Goal: Task Accomplishment & Management: Complete application form

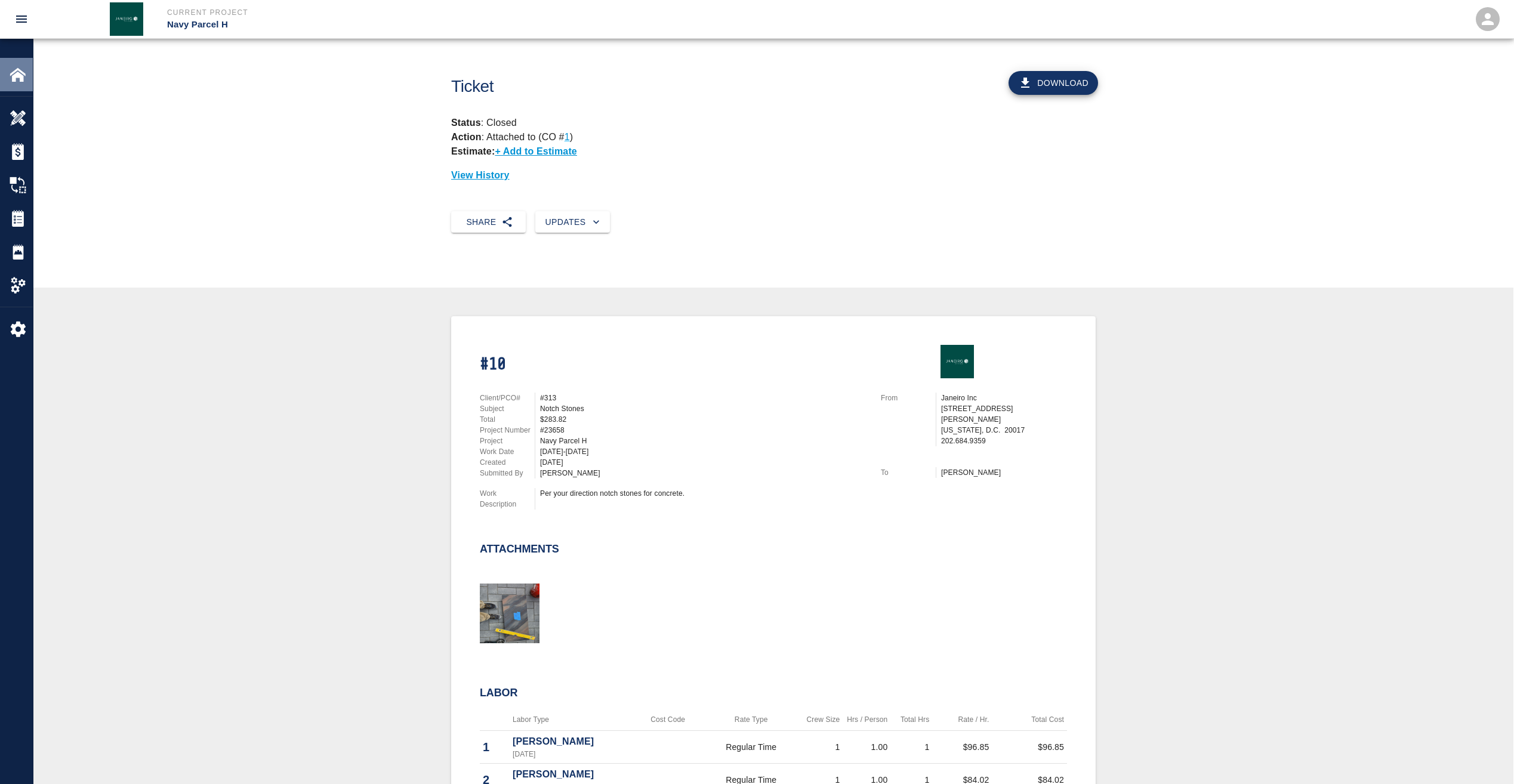
click at [19, 77] on img at bounding box center [18, 74] width 17 height 17
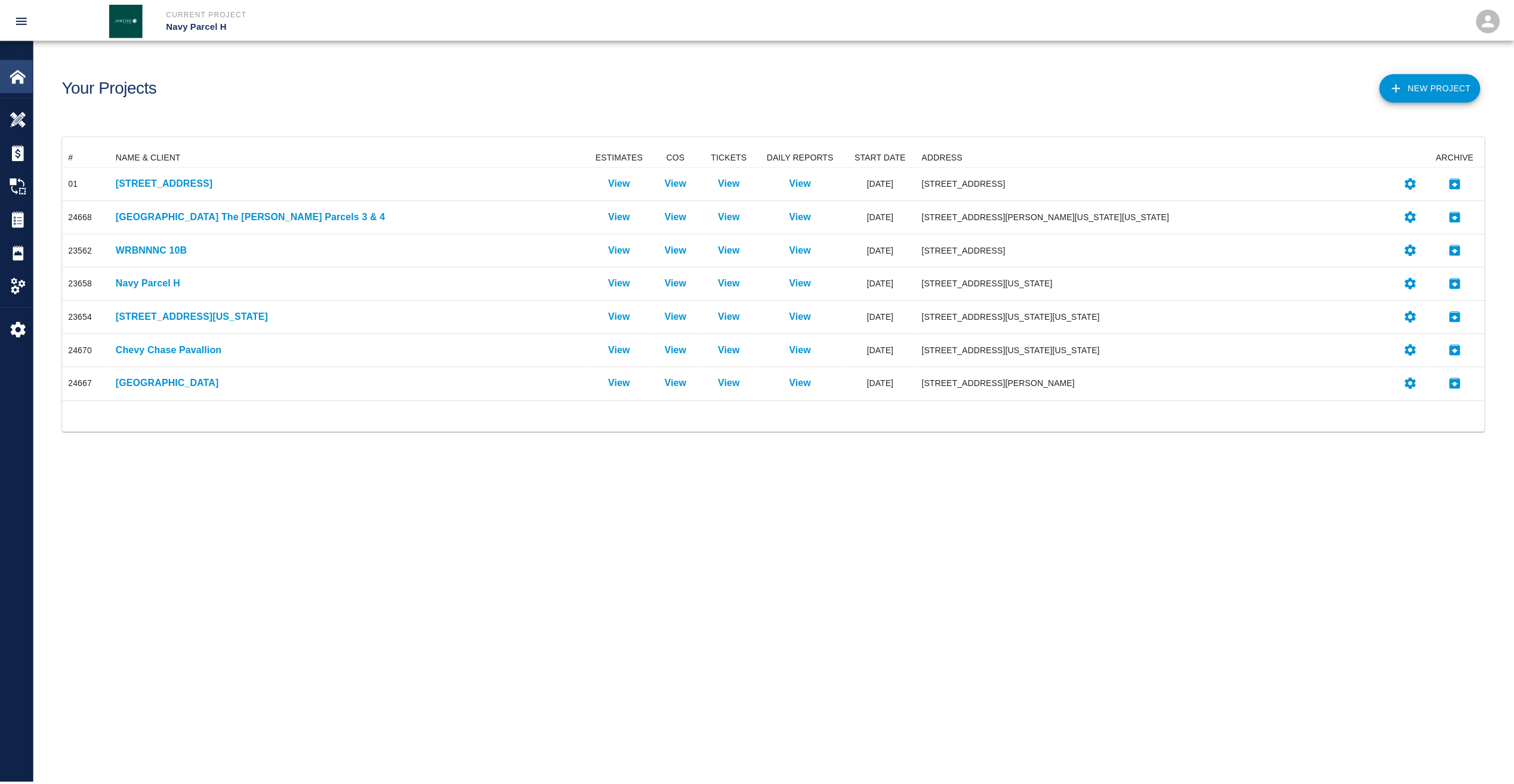
scroll to position [244, 1421]
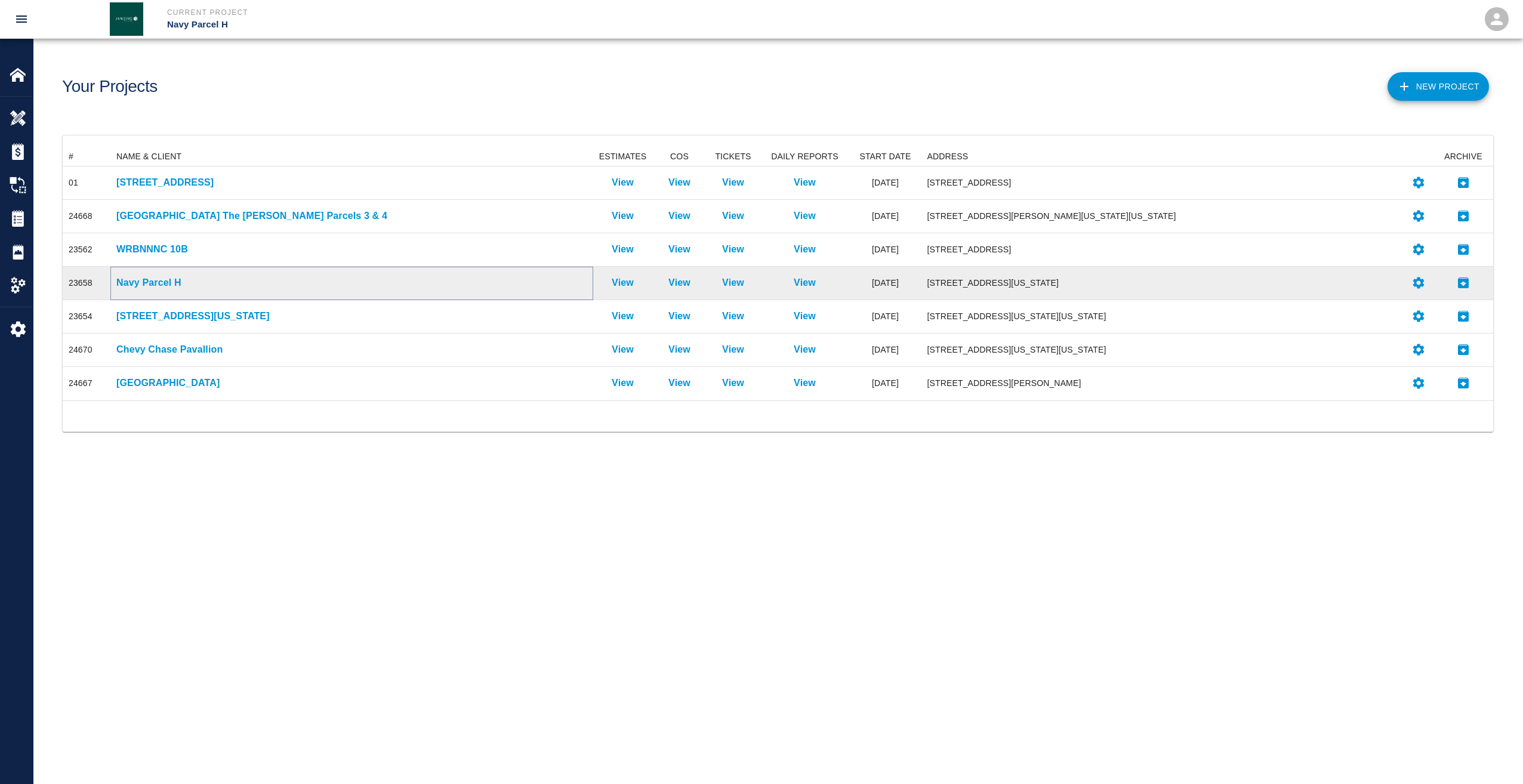
click at [145, 280] on p "Navy Parcel H" at bounding box center [351, 283] width 471 height 15
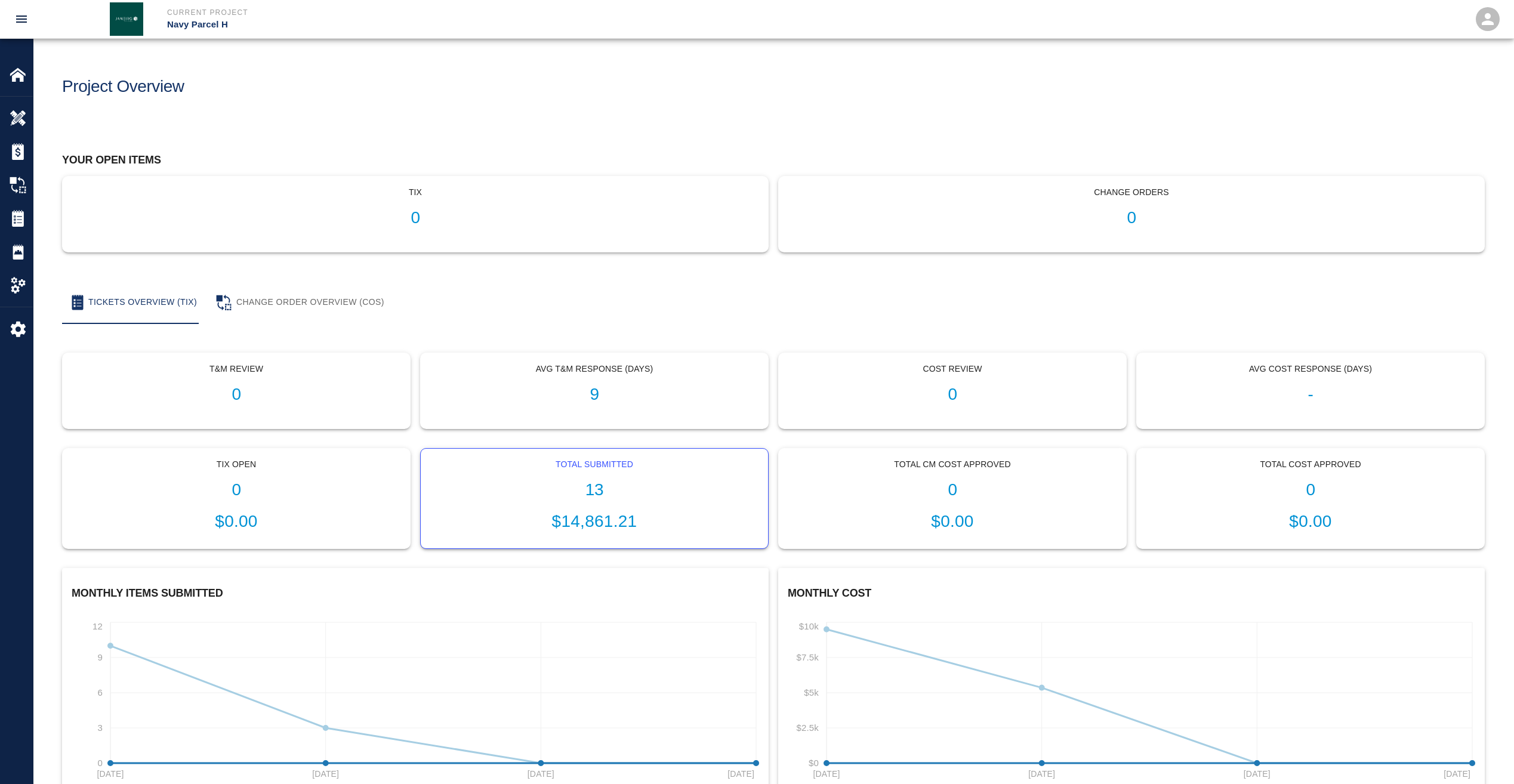
click at [498, 488] on h1 "13" at bounding box center [594, 490] width 328 height 20
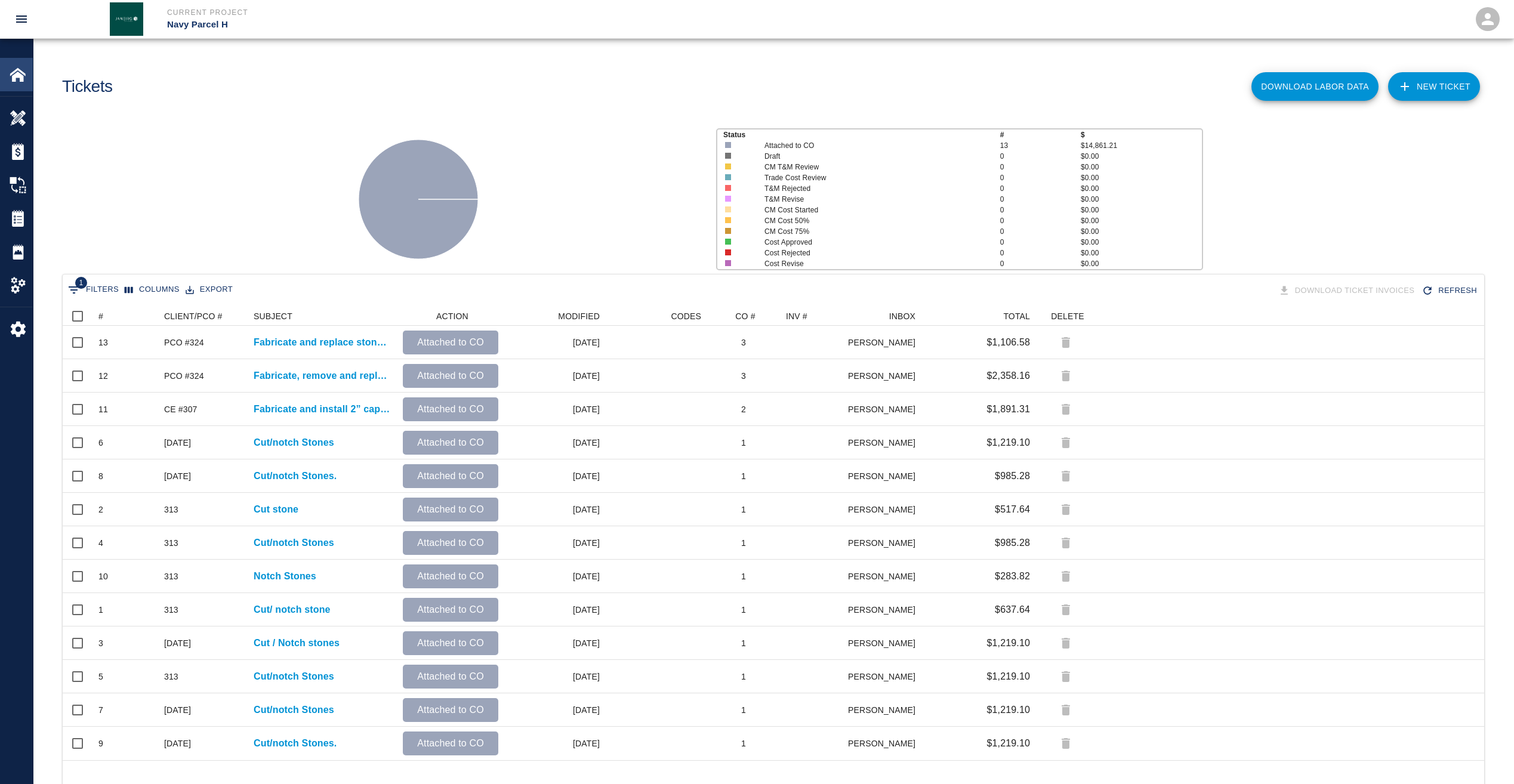
click at [13, 76] on img at bounding box center [18, 74] width 17 height 17
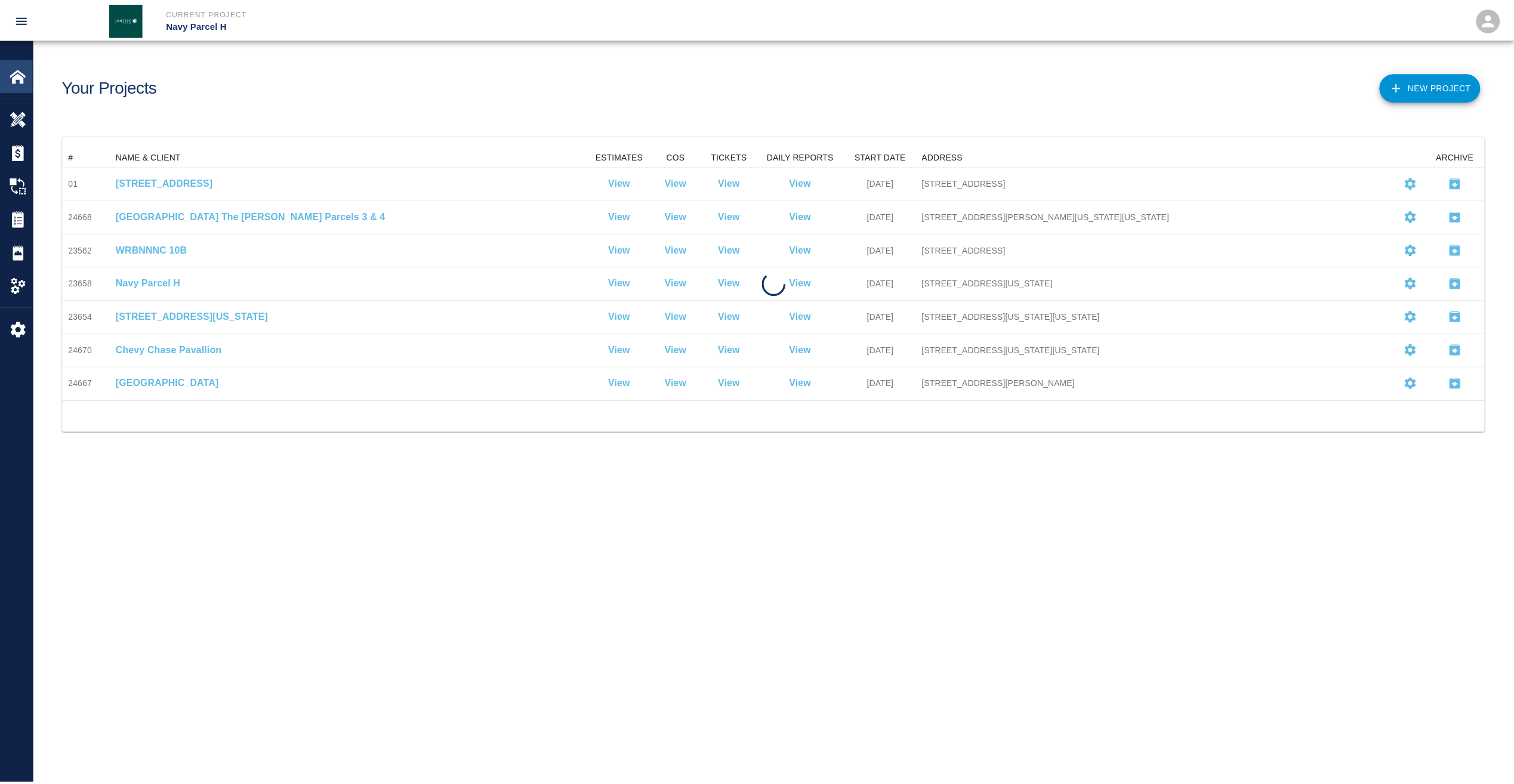
scroll to position [244, 1421]
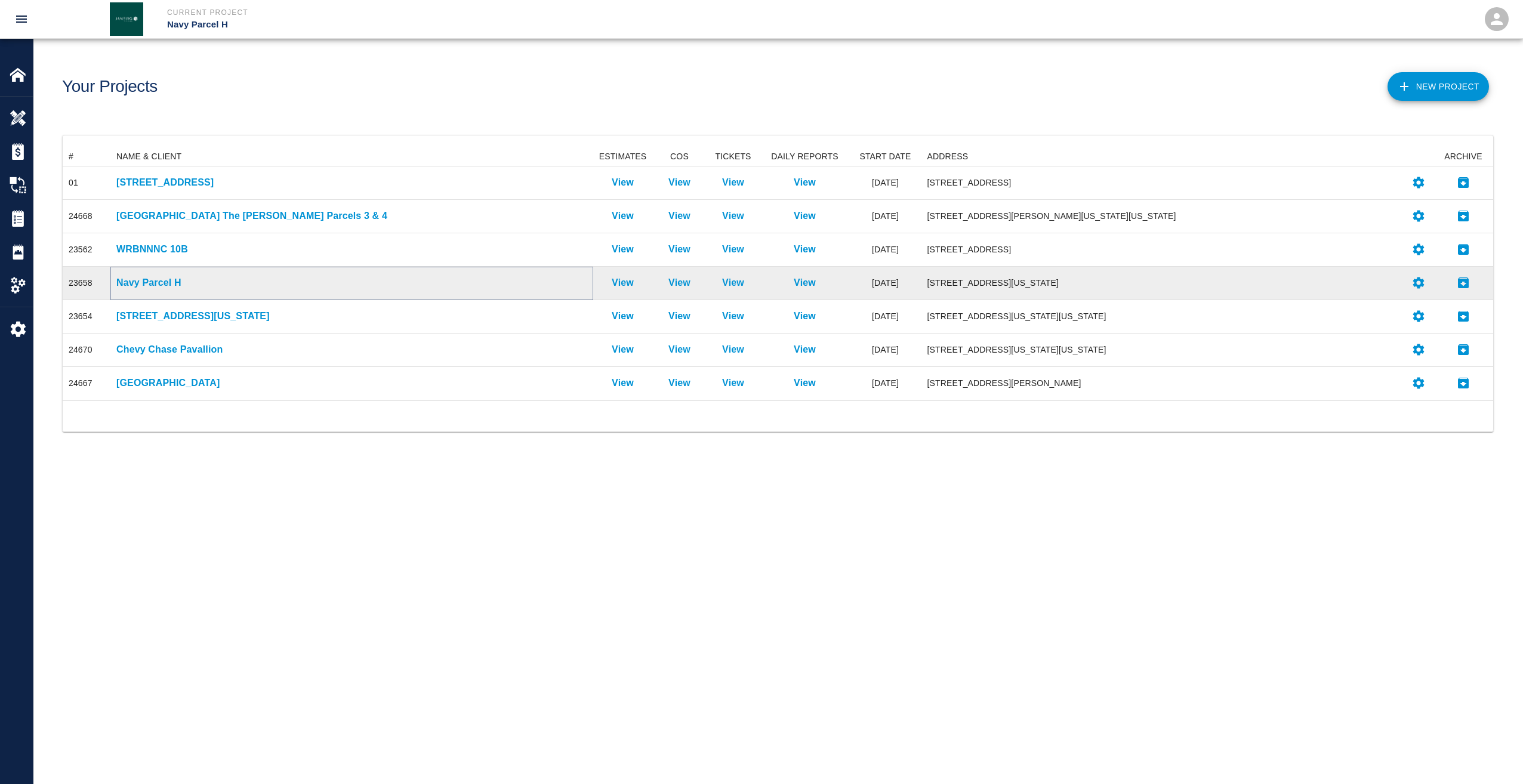
click at [151, 279] on p "Navy Parcel H" at bounding box center [351, 283] width 471 height 15
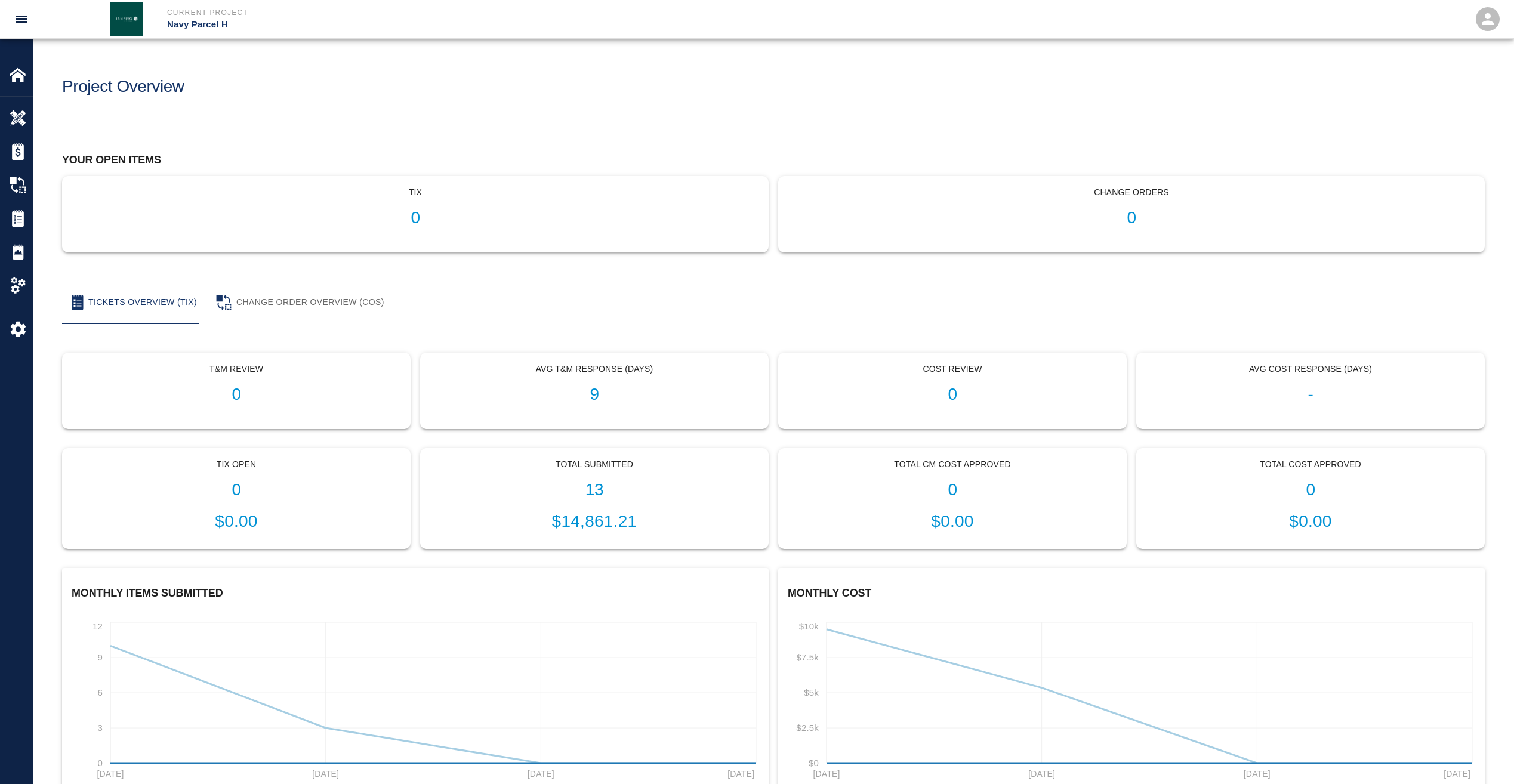
scroll to position [57, 0]
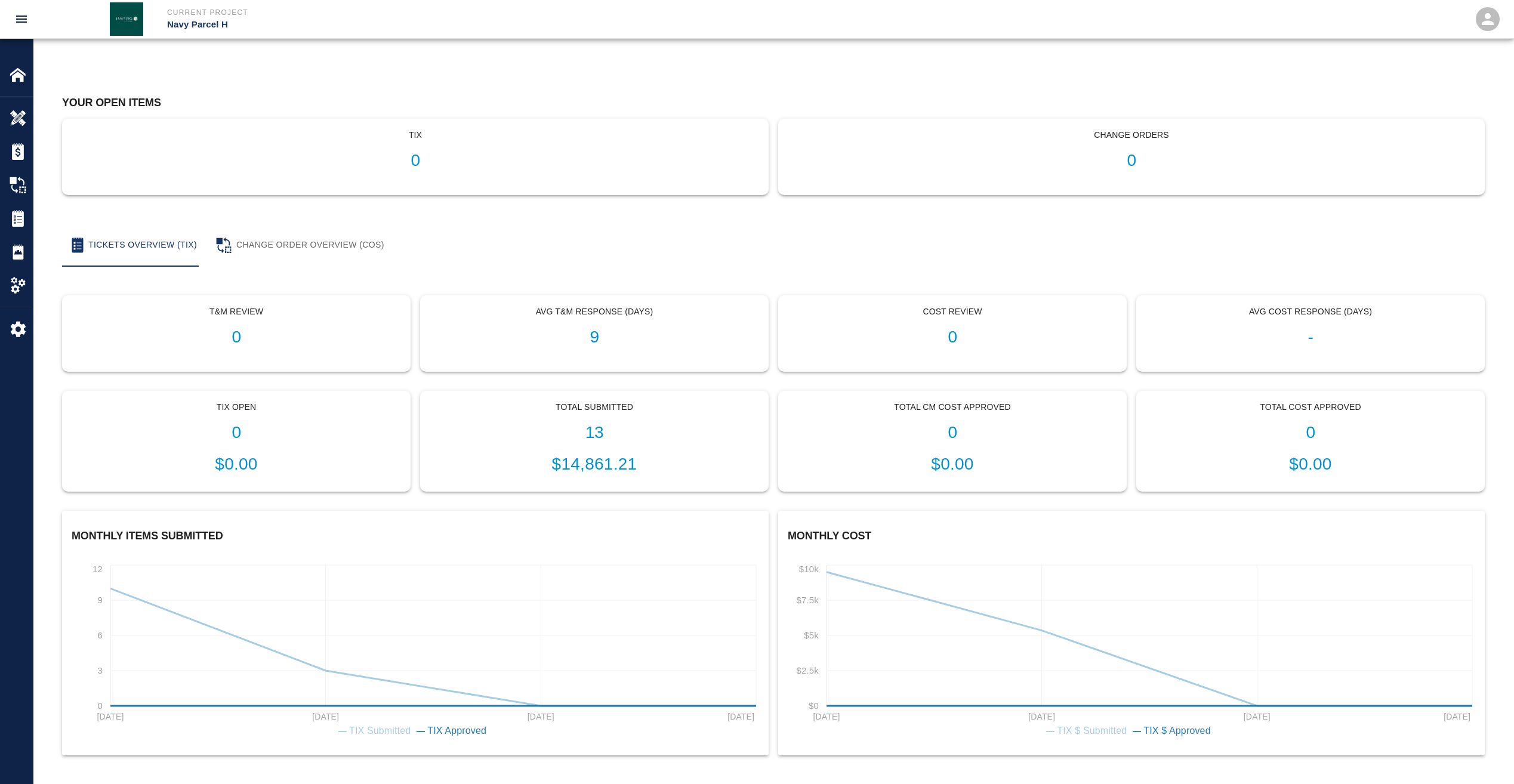
click at [1117, 154] on h1 "0" at bounding box center [1131, 160] width 686 height 20
click at [671, 437] on h1 "13" at bounding box center [594, 433] width 328 height 20
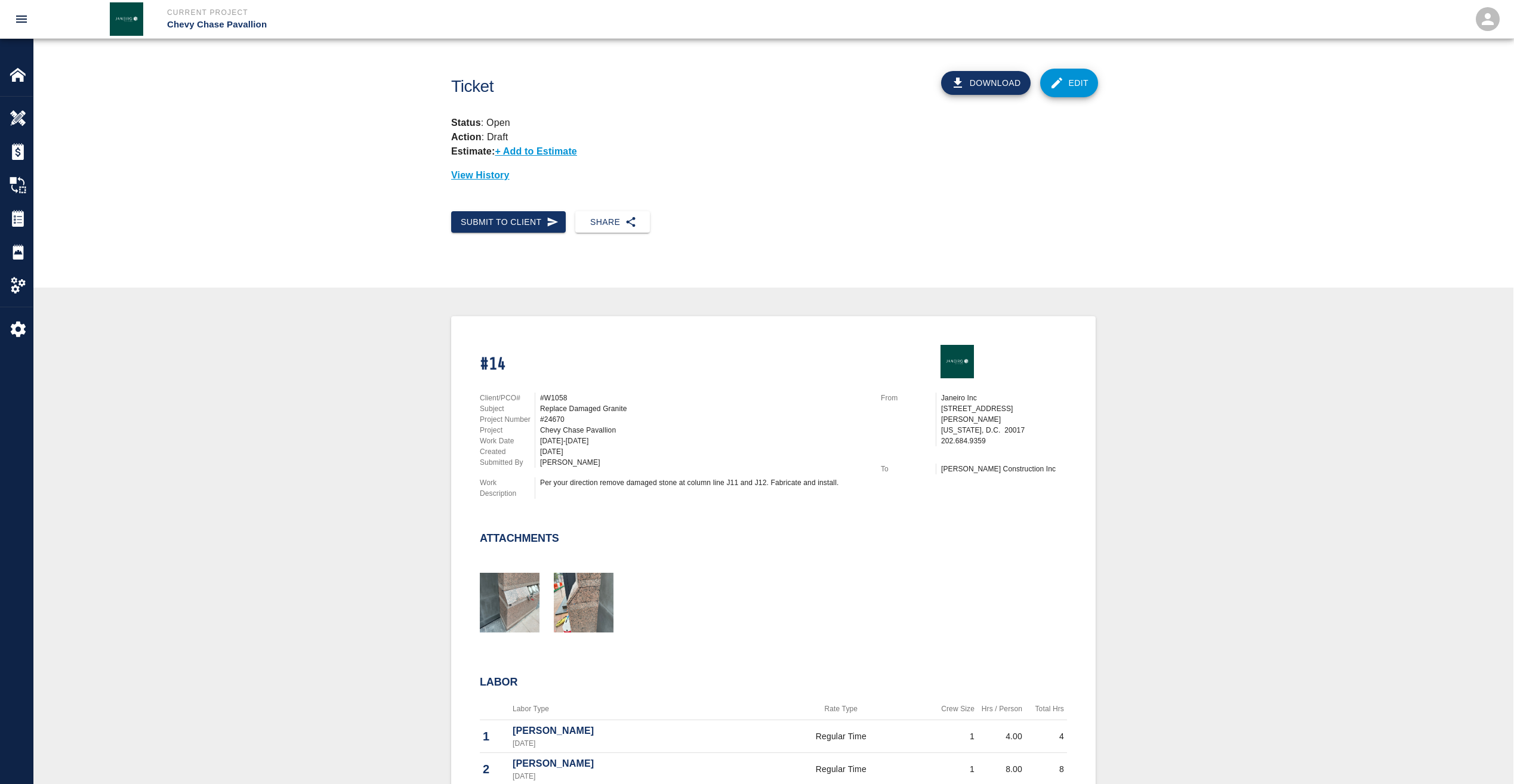
drag, startPoint x: 440, startPoint y: 237, endPoint x: 467, endPoint y: 234, distance: 27.2
click at [466, 234] on div "Submit to Client Share" at bounding box center [773, 231] width 1480 height 60
click at [474, 228] on button "Submit to Client" at bounding box center [508, 223] width 114 height 22
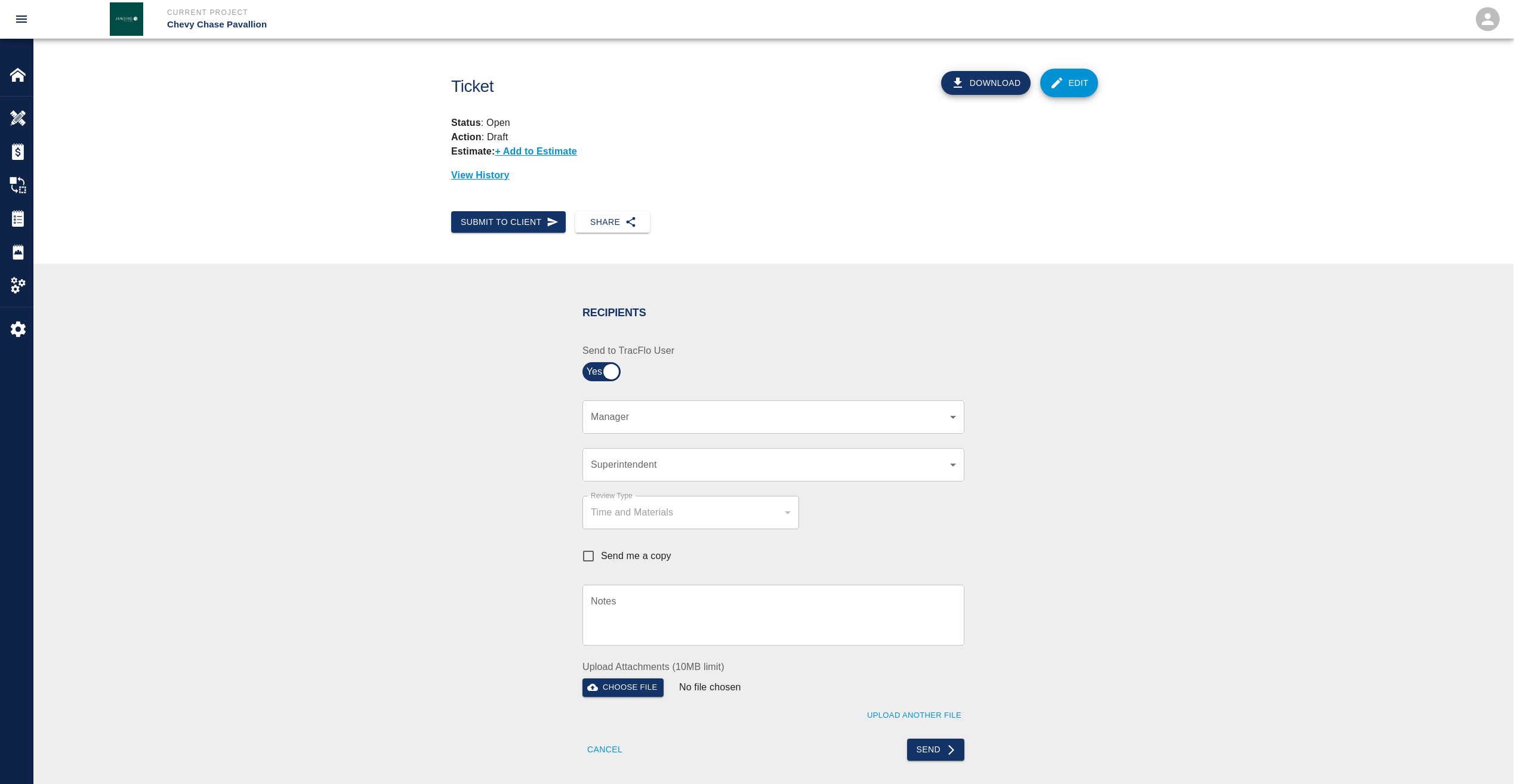
click at [613, 424] on div "​ Manager" at bounding box center [773, 417] width 382 height 34
click at [614, 421] on body "Current Project Chevy Chase Pavallion Home Chevy Chase Pavallion Overview Estim…" at bounding box center [757, 392] width 1514 height 784
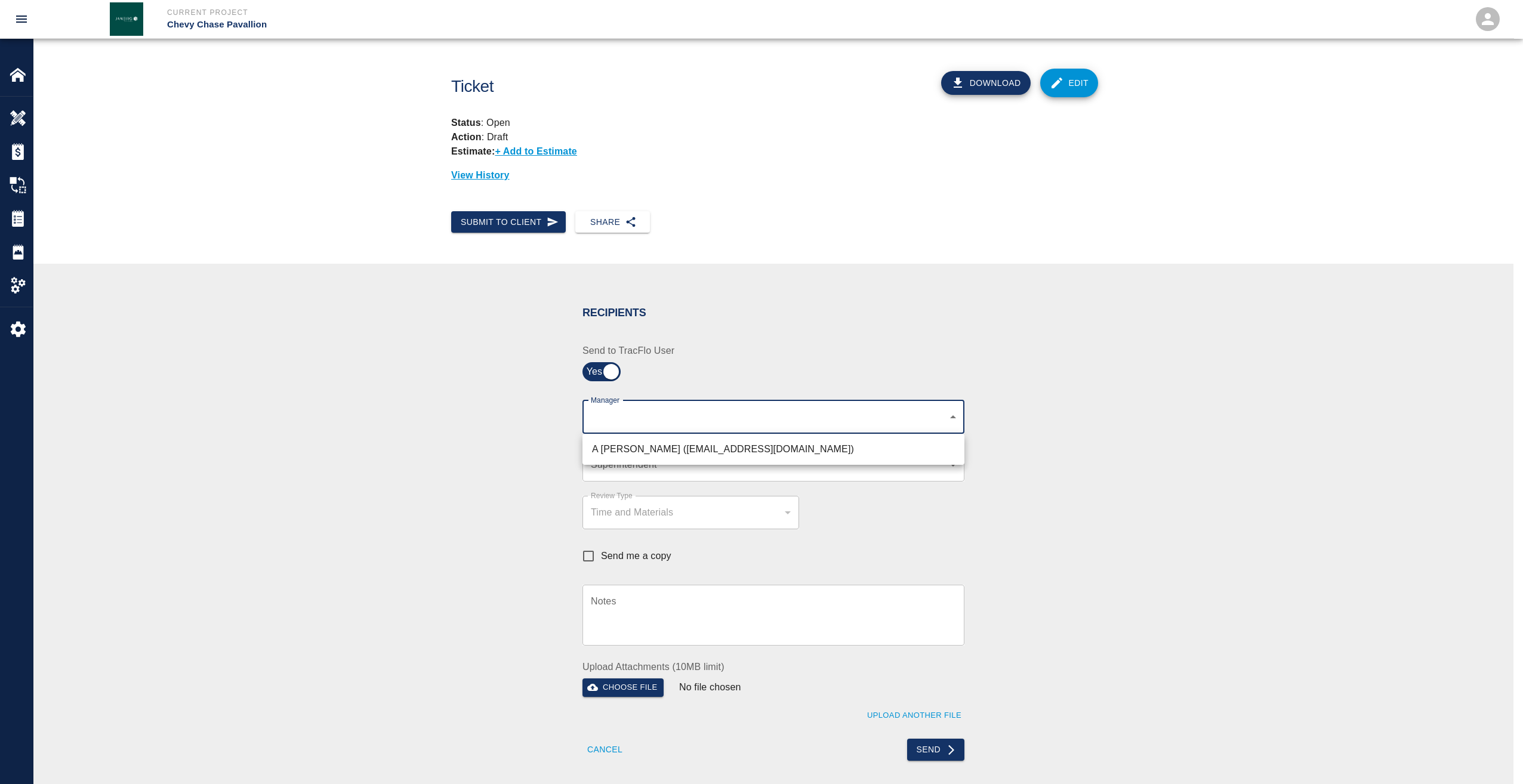
click at [621, 446] on li "A Killion (akillion@kaneconstruction.com)" at bounding box center [773, 449] width 382 height 21
type input "9bffa239-15ce-4edf-bf52-fac04538929a"
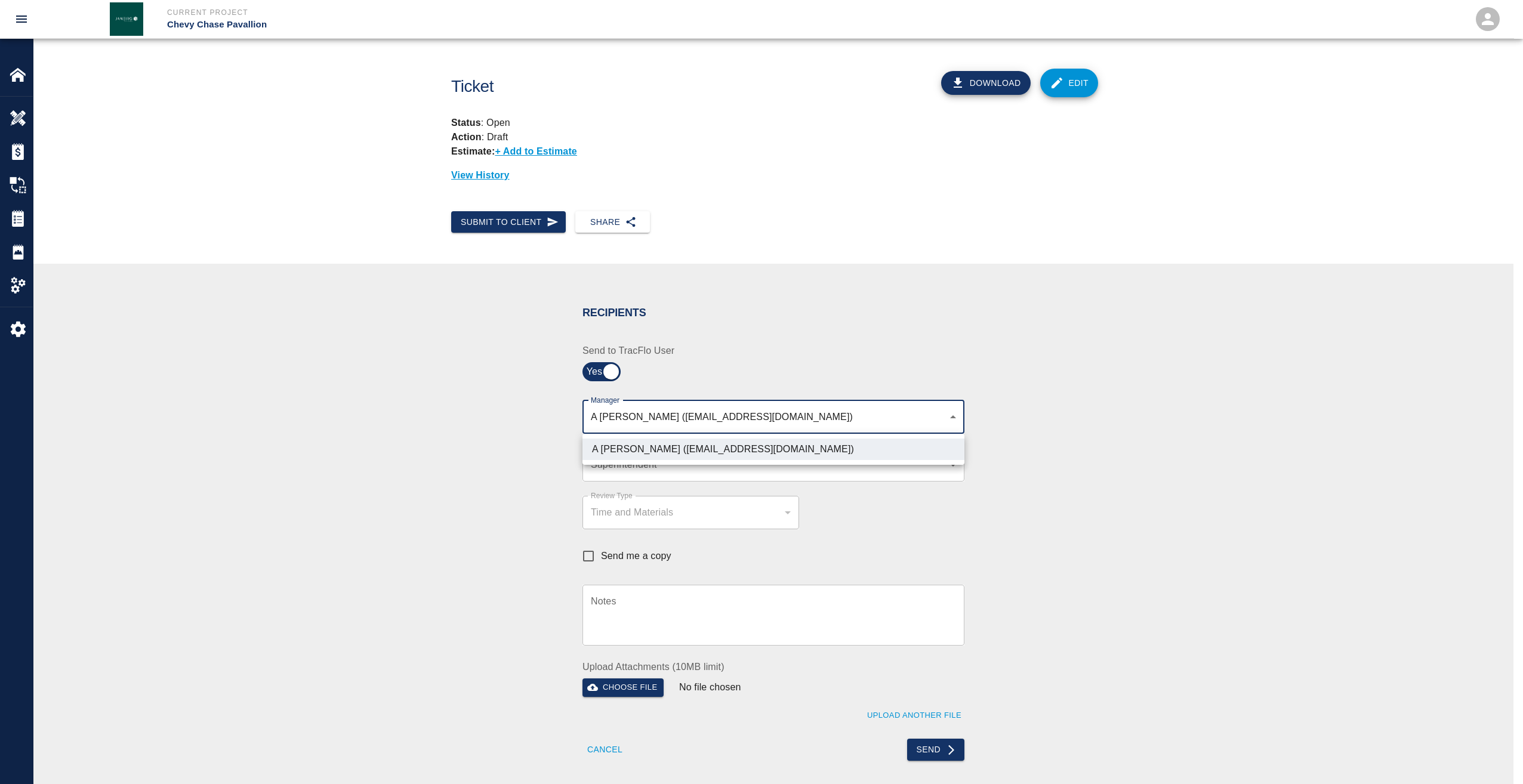
click at [623, 466] on div at bounding box center [762, 392] width 1523 height 784
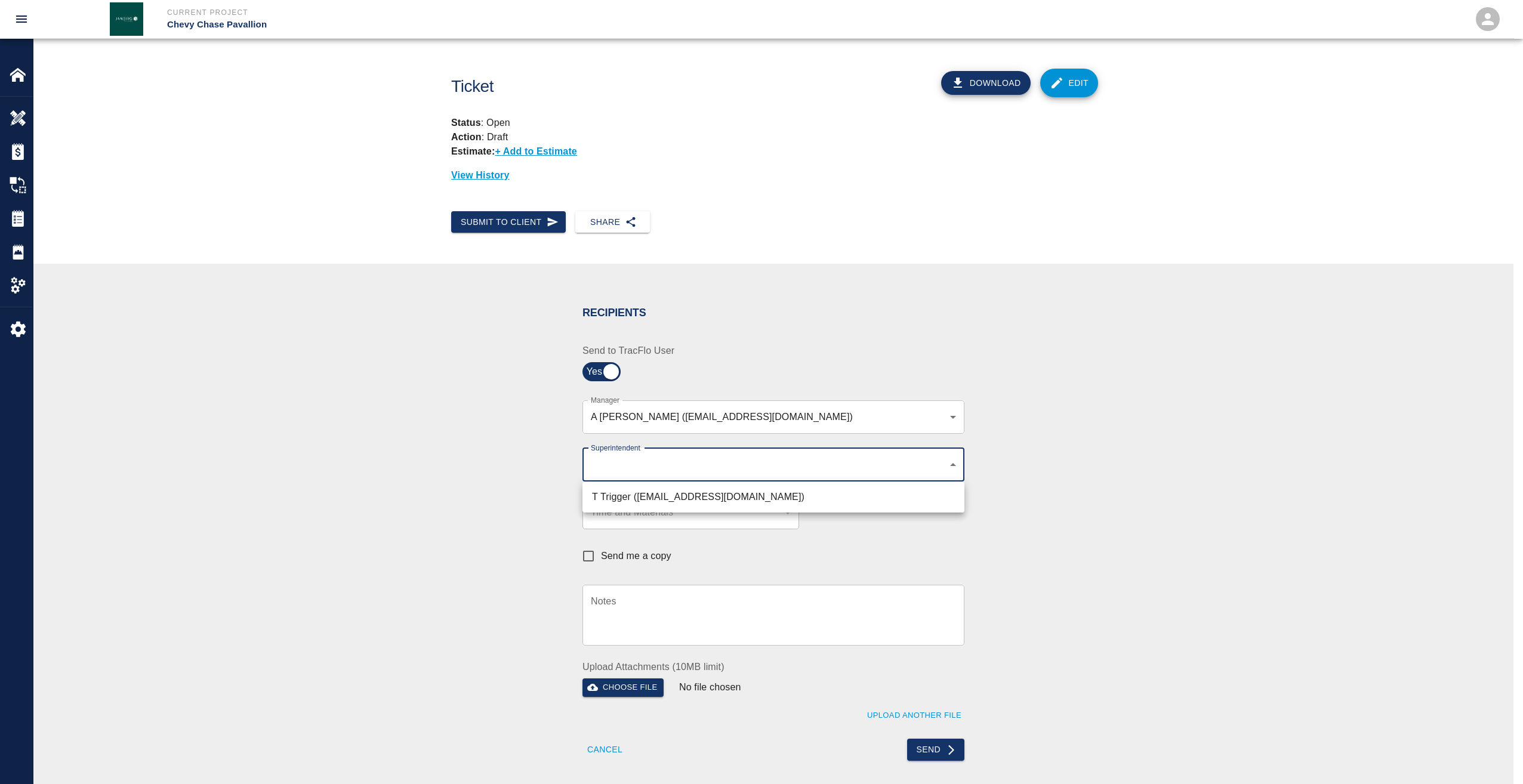
click at [623, 466] on body "Current Project Chevy Chase Pavallion Home Chevy Chase Pavallion Overview Estim…" at bounding box center [762, 392] width 1523 height 784
click at [630, 498] on li "T Trigger (ttrigger@kaneconstrructionc.com)" at bounding box center [773, 496] width 382 height 21
type input "b74f133e-1e2f-49a5-b092-b475d5c6f6c3"
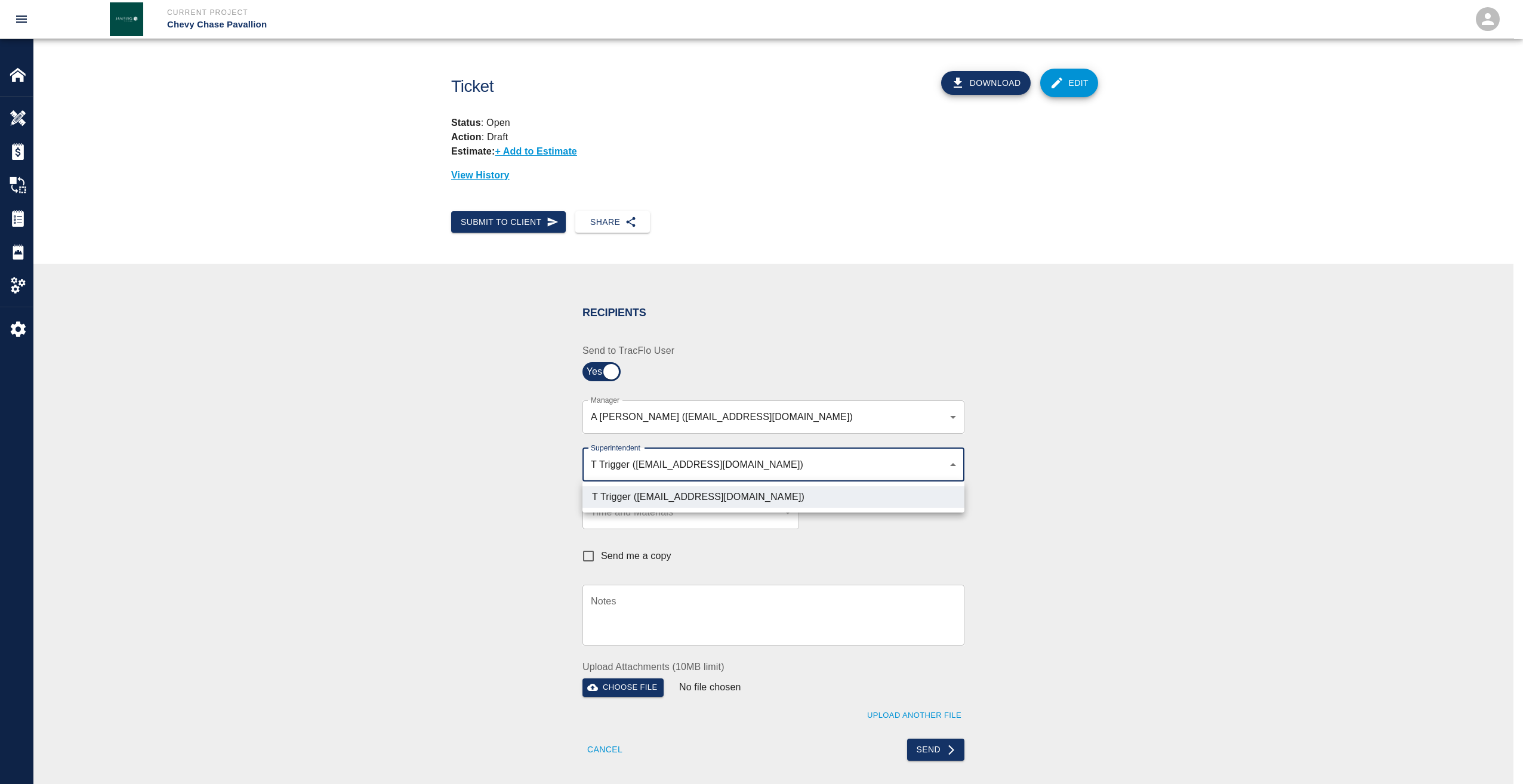
click at [942, 746] on div at bounding box center [762, 392] width 1523 height 784
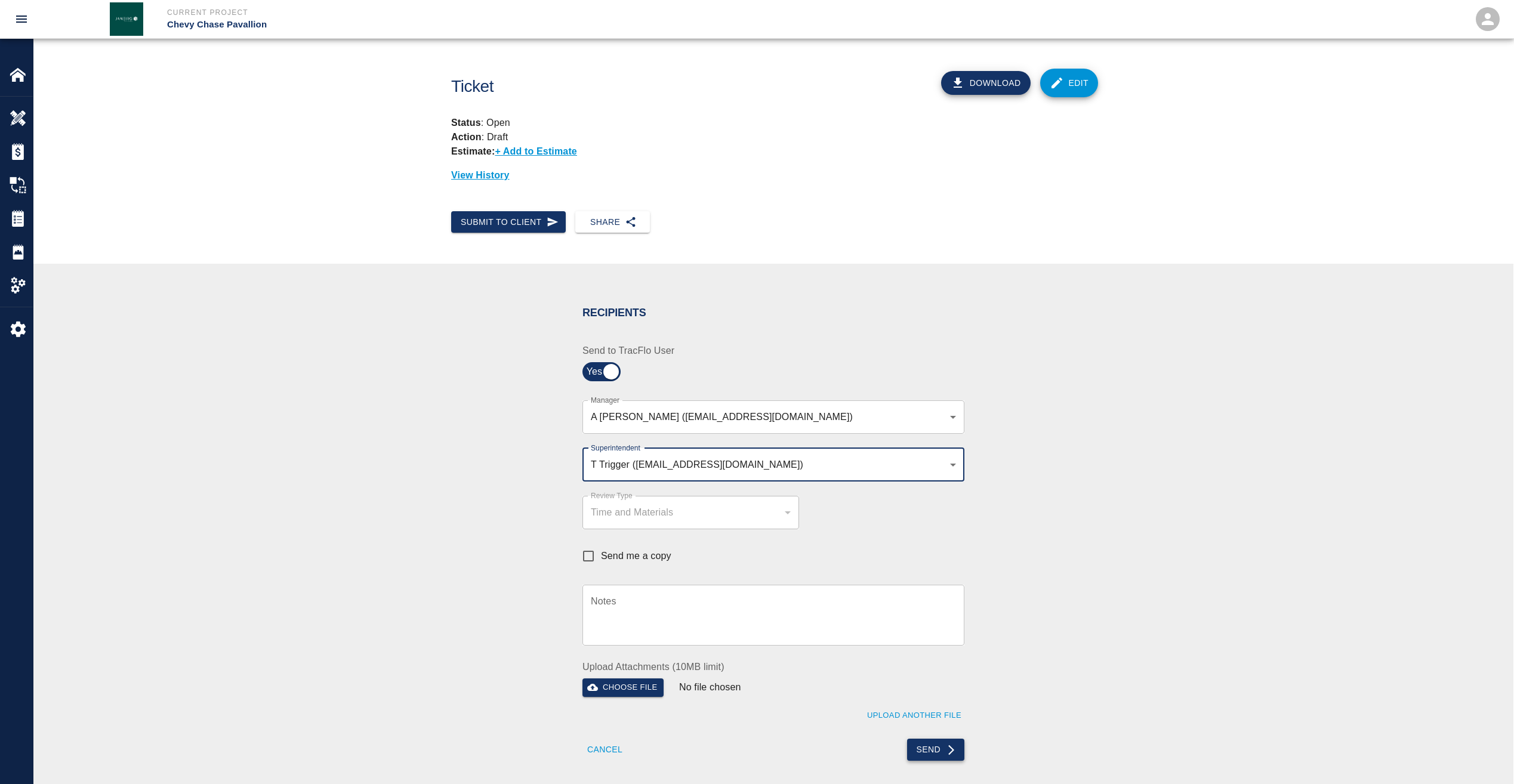
click at [939, 747] on button "Send" at bounding box center [936, 750] width 58 height 22
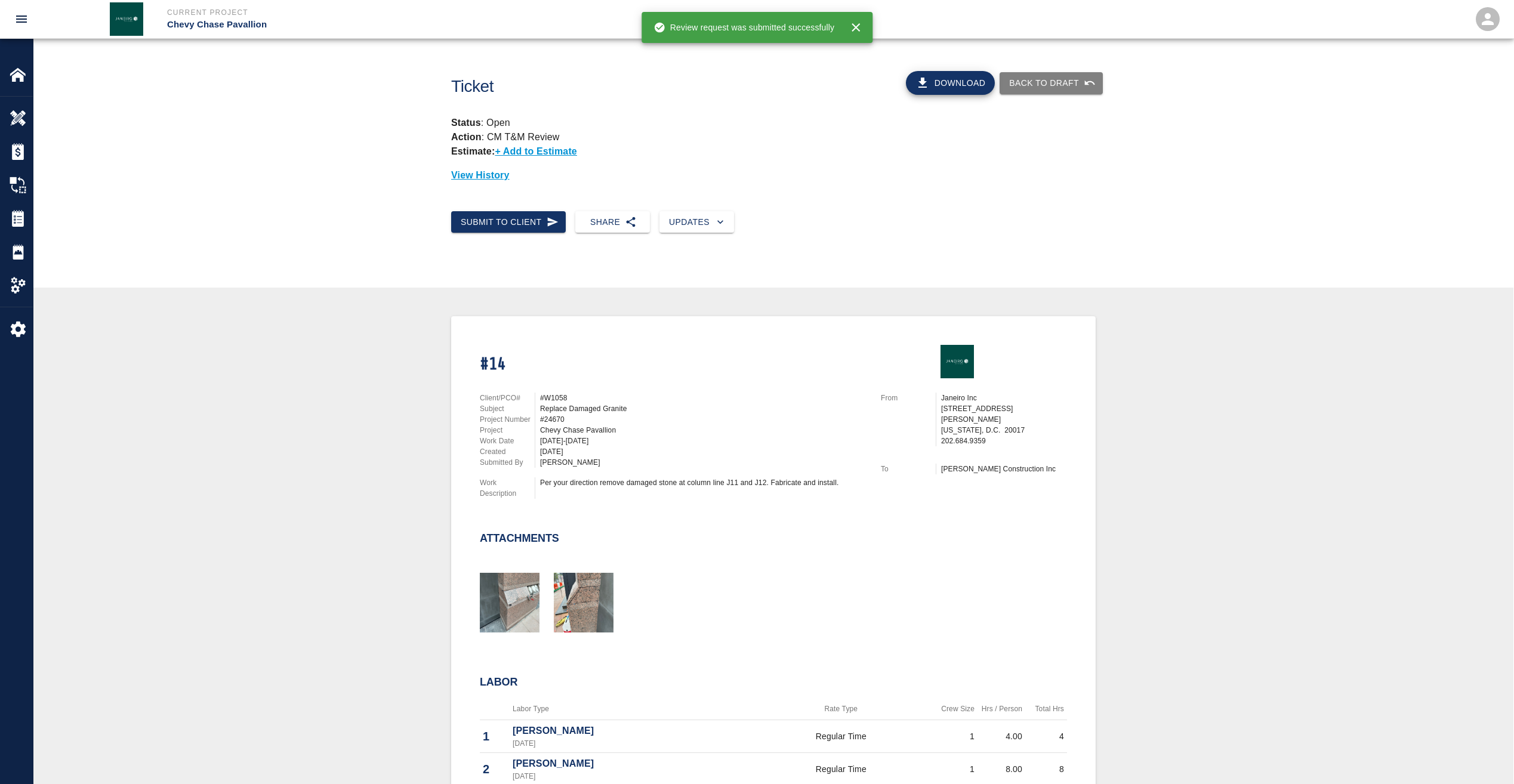
click at [960, 81] on button "Download" at bounding box center [950, 83] width 89 height 24
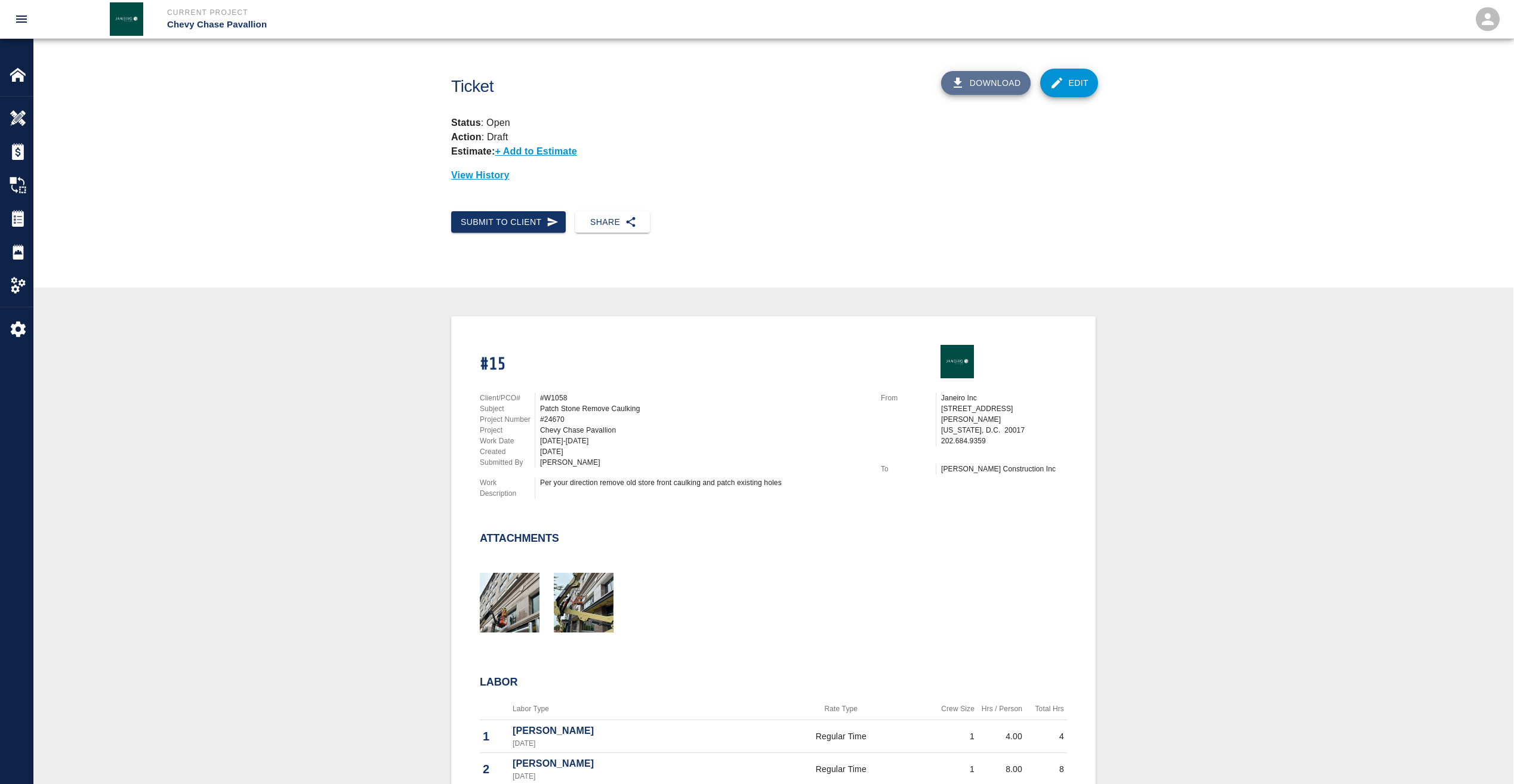
click at [991, 87] on button "Download" at bounding box center [985, 83] width 89 height 24
click at [497, 223] on button "Submit to Client" at bounding box center [508, 223] width 114 height 22
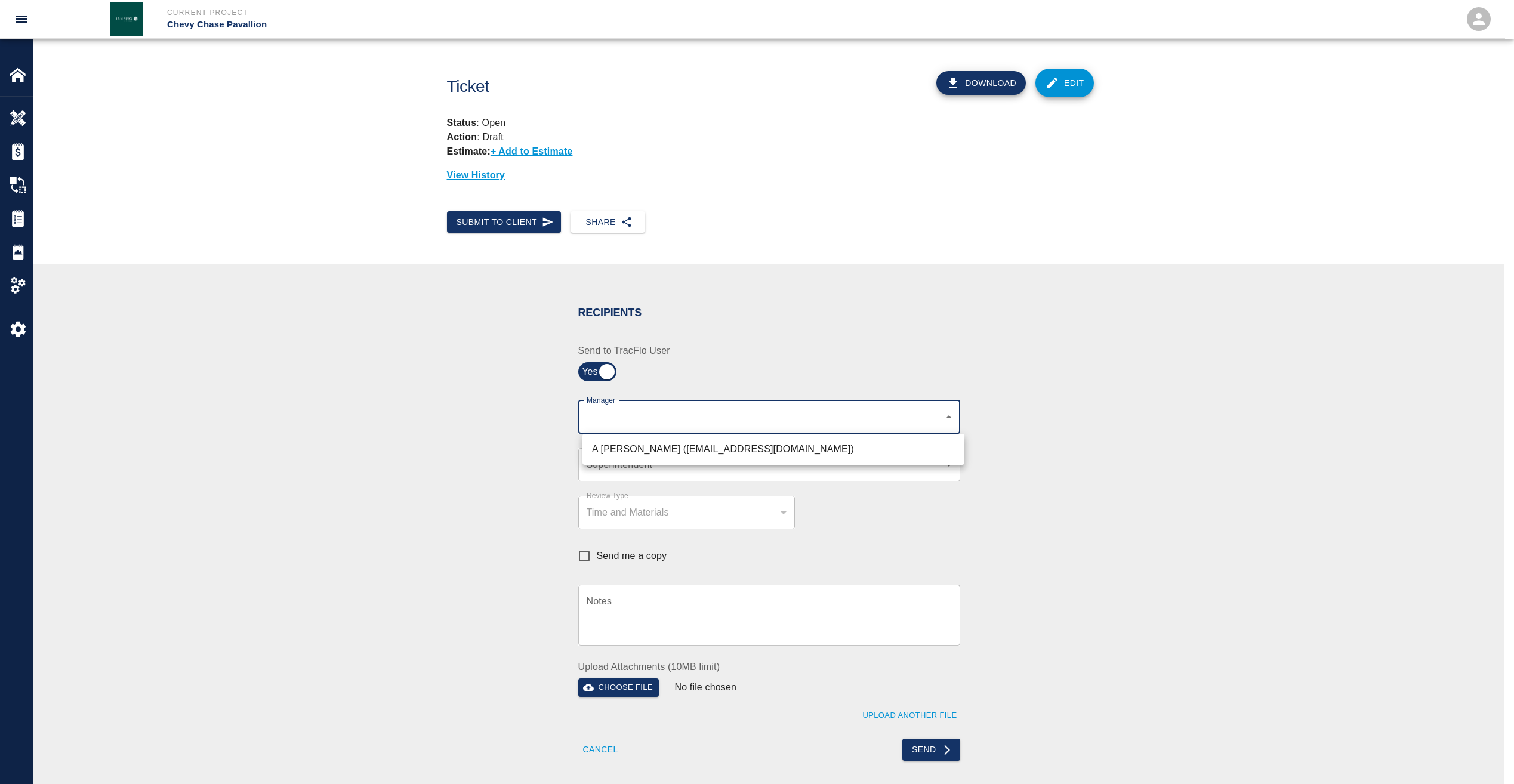
click at [598, 422] on body "Current Project Chevy Chase Pavallion Home Chevy Chase Pavallion Overview Estim…" at bounding box center [757, 392] width 1514 height 784
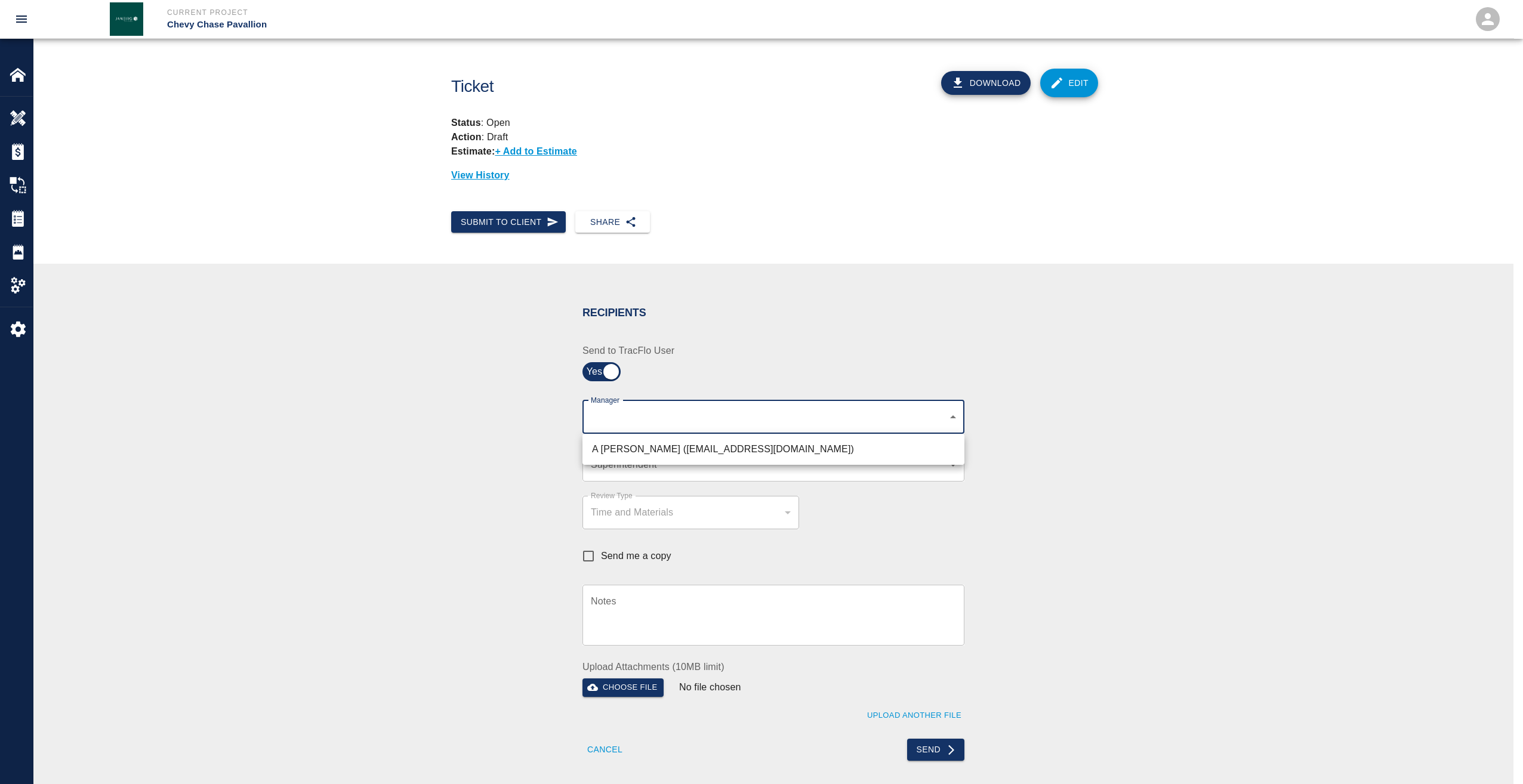
click at [602, 441] on li "A Killion (akillion@kaneconstruction.com)" at bounding box center [773, 449] width 382 height 21
type input "9bffa239-15ce-4edf-bf52-fac04538929a"
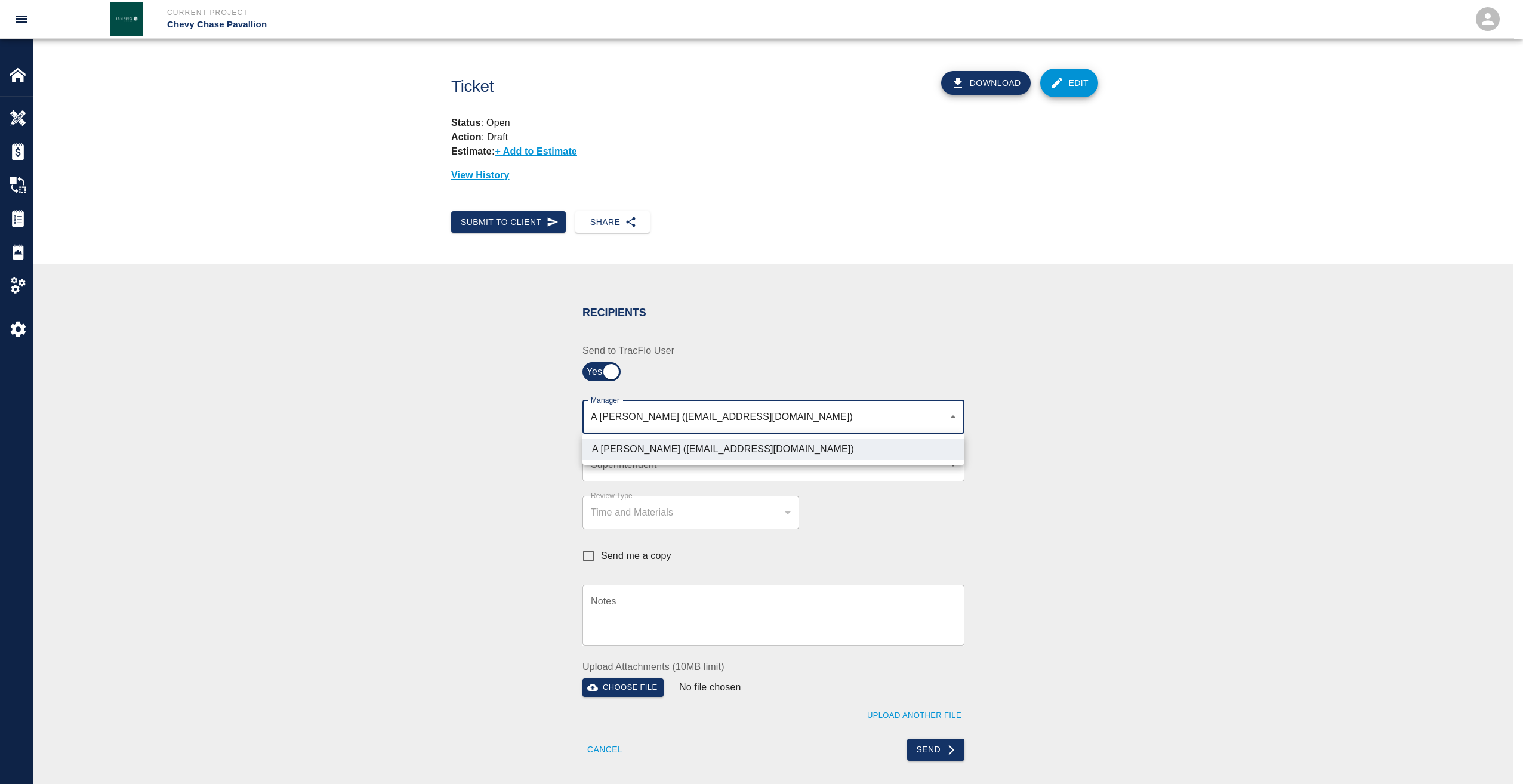
click at [601, 460] on ul "A Killion (akillion@kaneconstruction.com)" at bounding box center [773, 449] width 382 height 31
click at [601, 468] on div at bounding box center [762, 392] width 1523 height 784
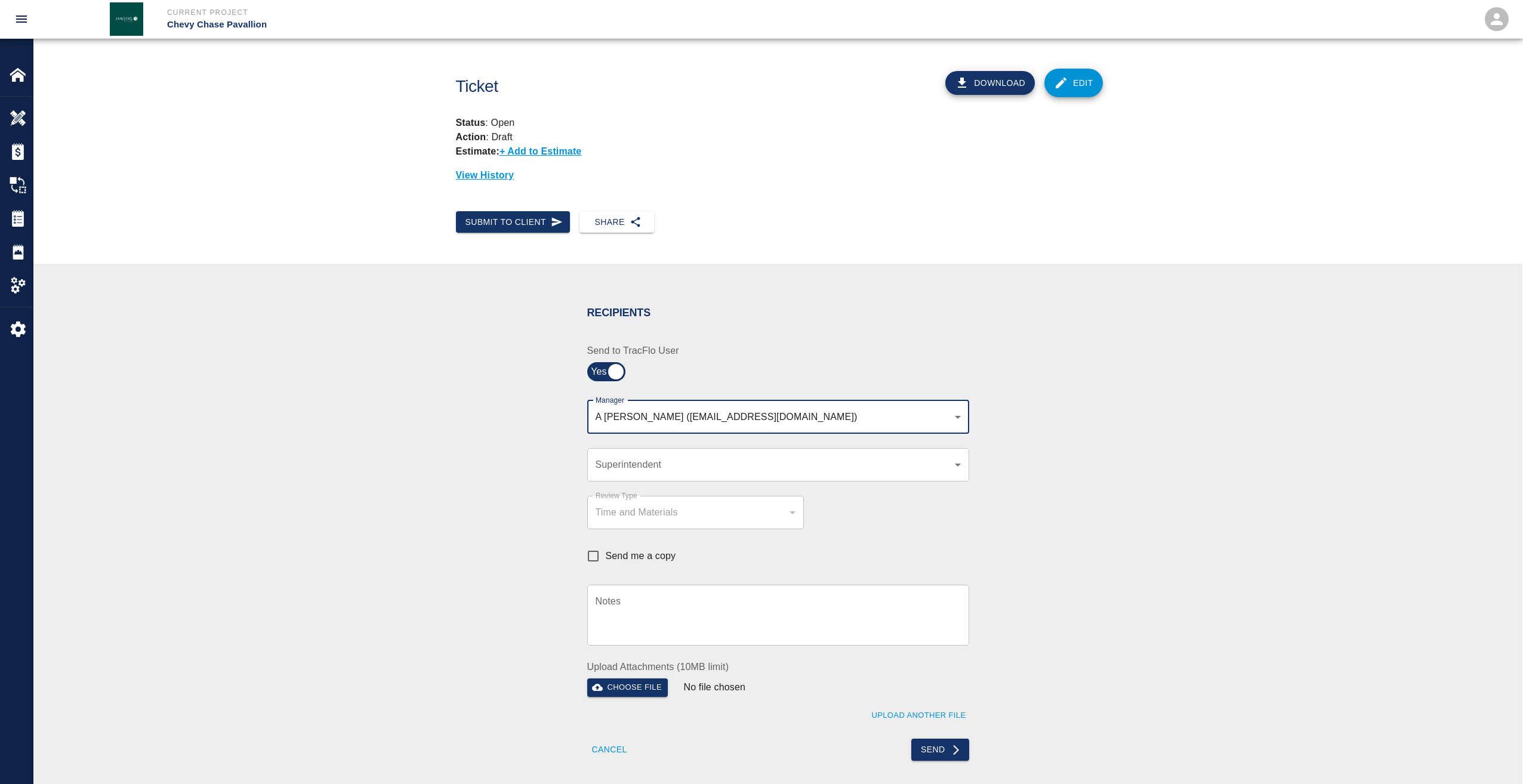
click at [601, 468] on body "Current Project Chevy Chase Pavallion Home Chevy Chase Pavallion Overview Estim…" at bounding box center [762, 392] width 1523 height 784
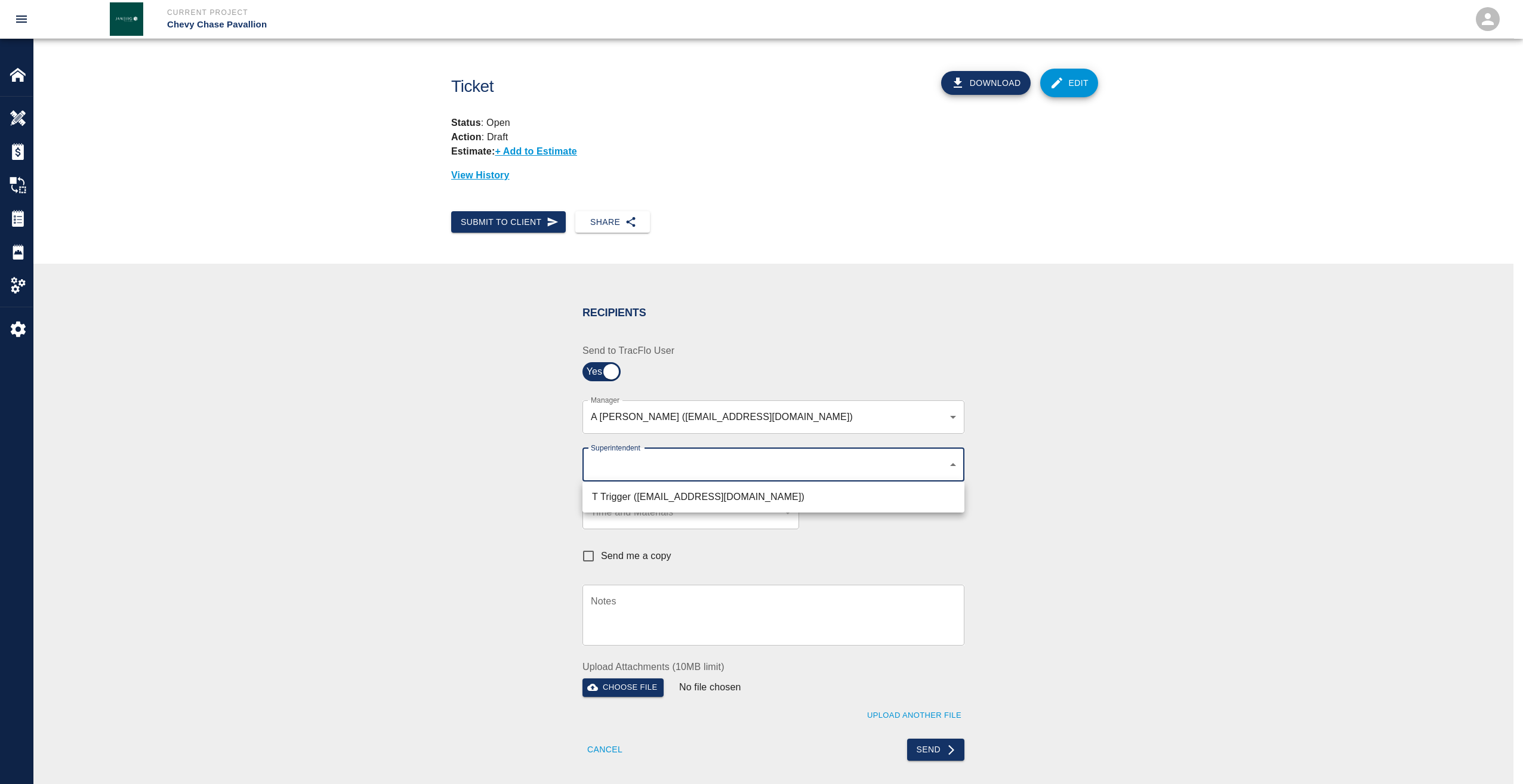
click at [607, 492] on li "T Trigger (ttrigger@kaneconstrructionc.com)" at bounding box center [773, 496] width 382 height 21
type input "b74f133e-1e2f-49a5-b092-b475d5c6f6c3"
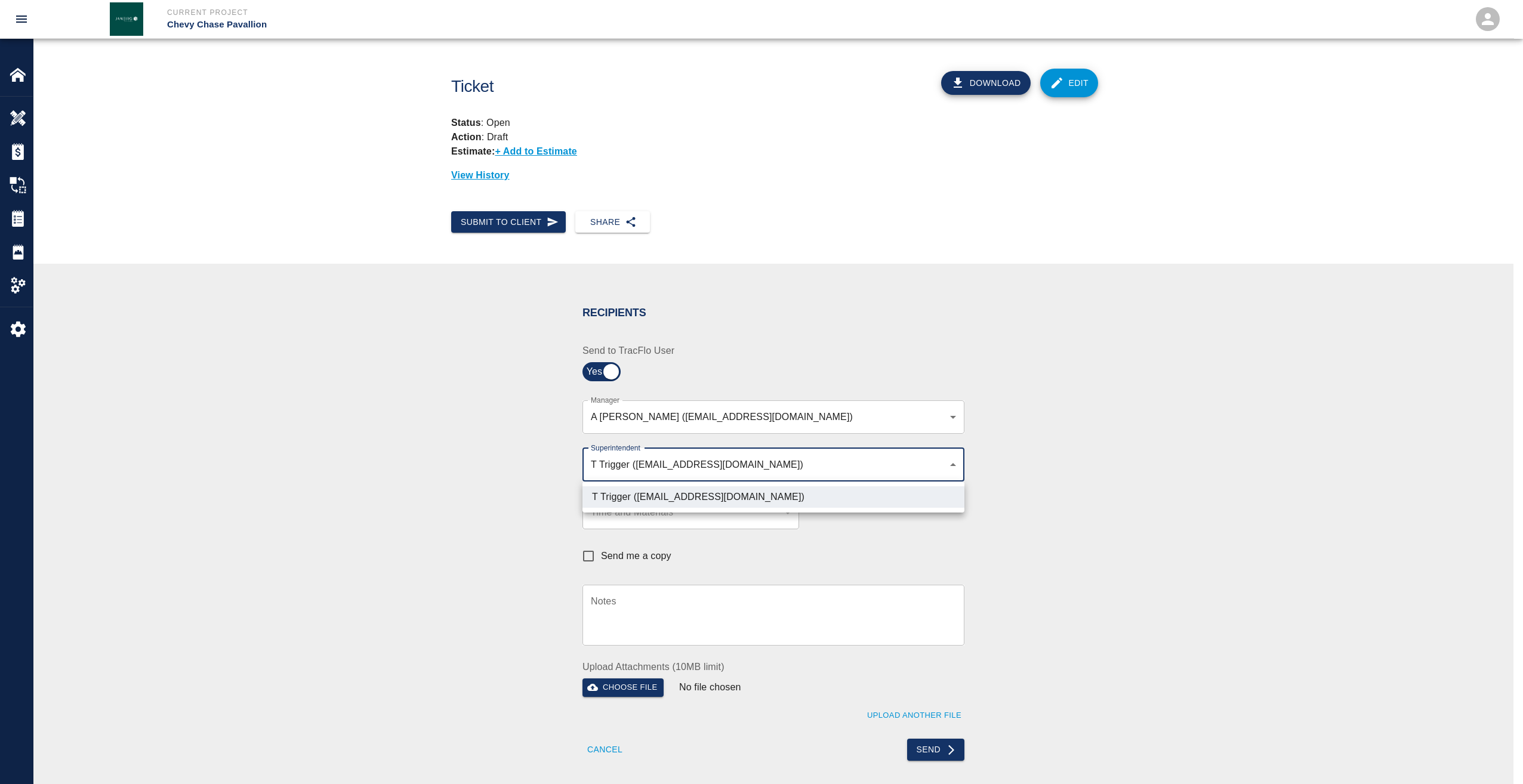
click at [929, 747] on div at bounding box center [762, 392] width 1523 height 784
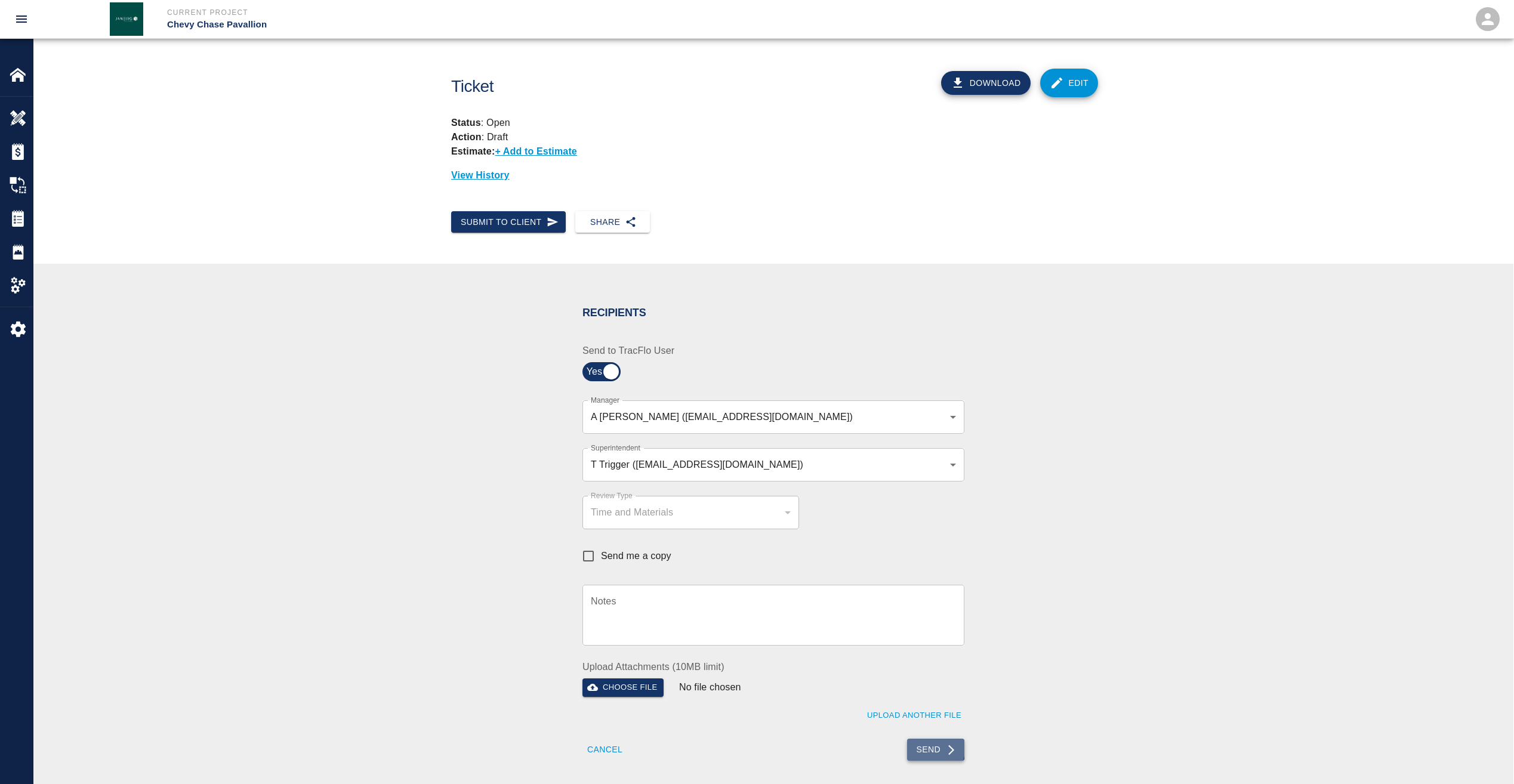
click at [924, 748] on button "Send" at bounding box center [936, 750] width 58 height 22
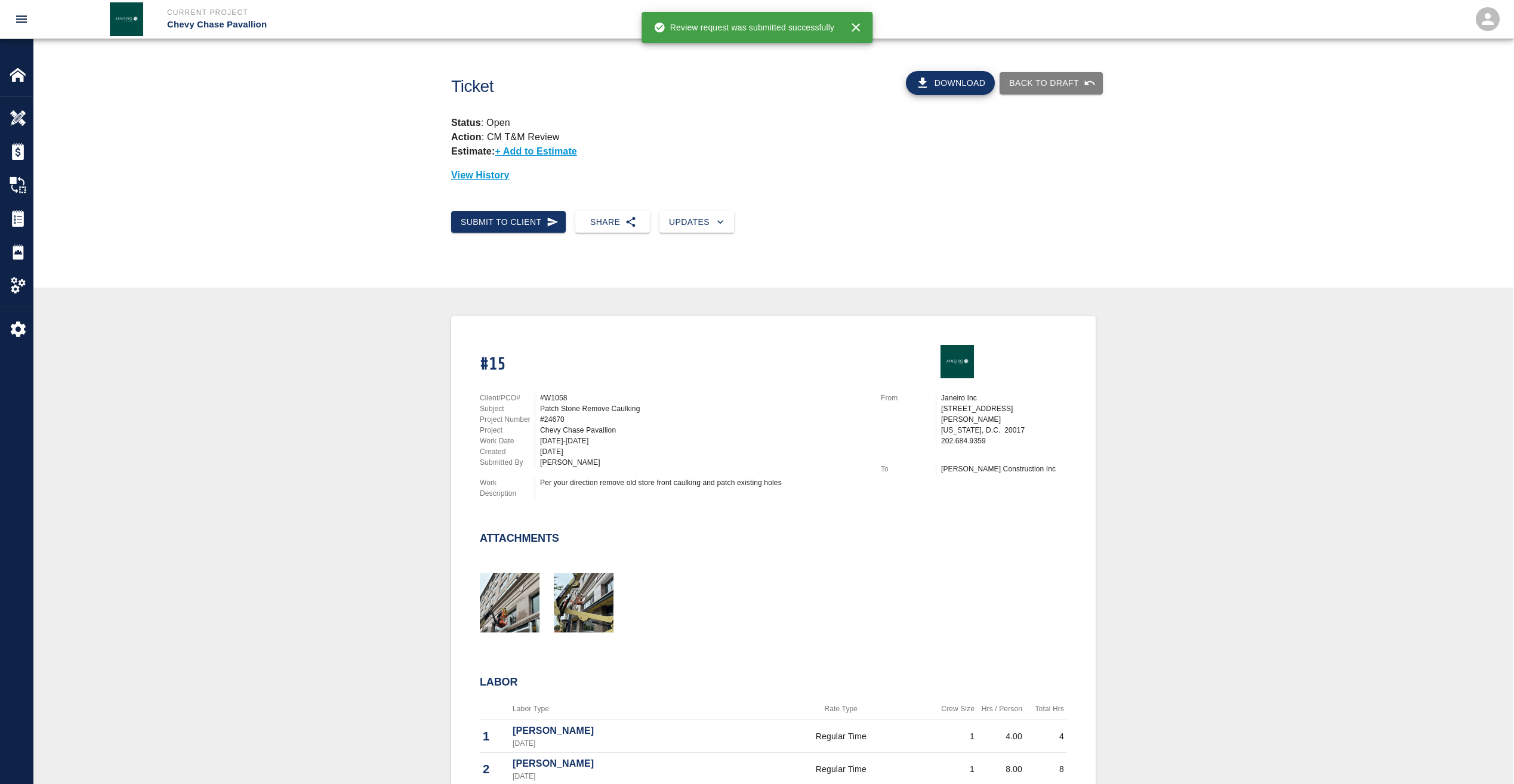
click at [974, 85] on button "Download" at bounding box center [950, 83] width 89 height 24
